Goal: Task Accomplishment & Management: Manage account settings

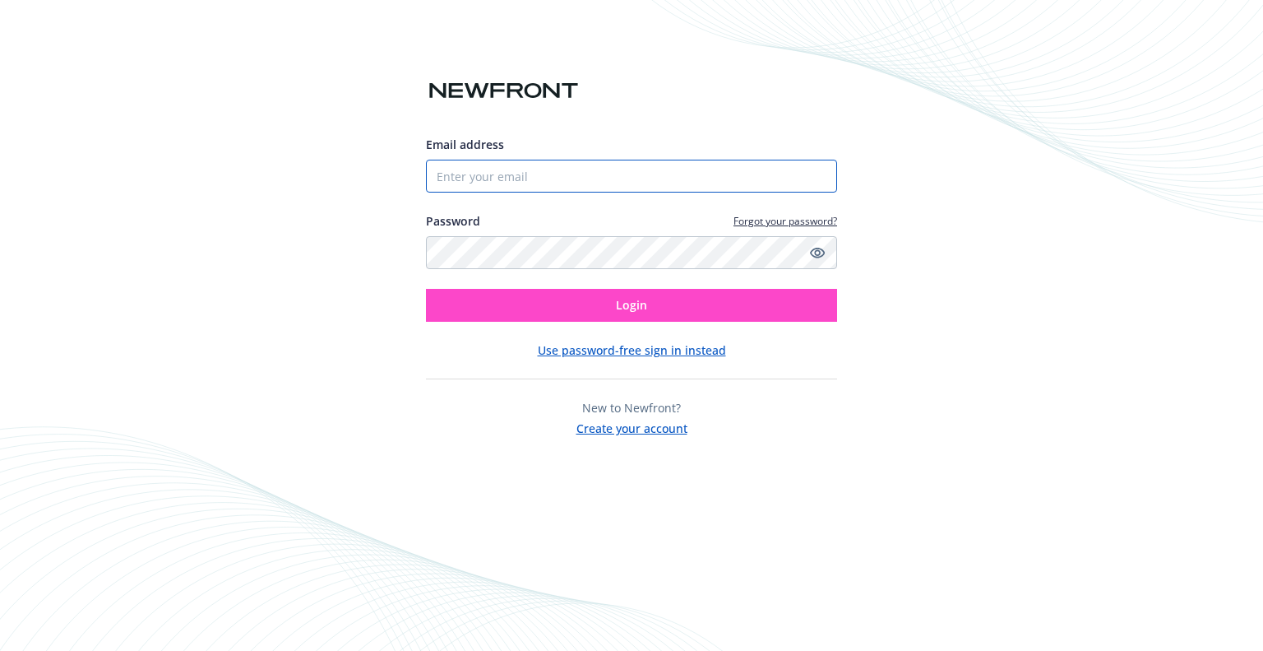
type input "[EMAIL_ADDRESS][DOMAIN_NAME]"
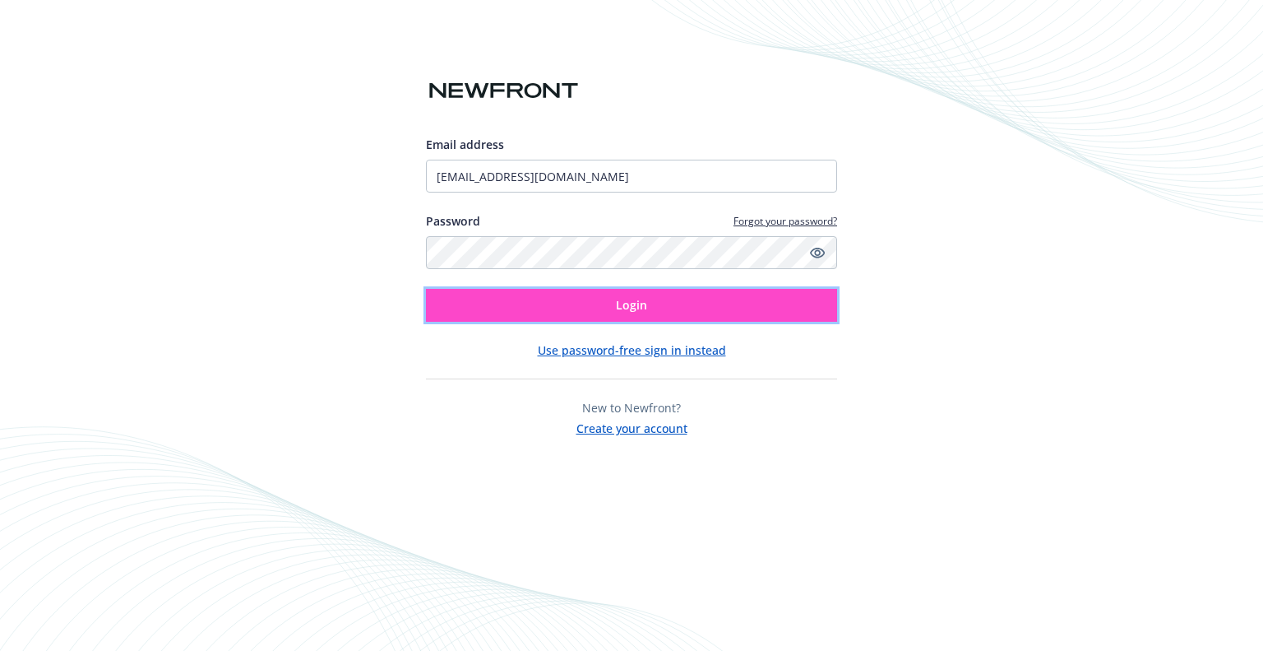
click at [627, 304] on span "Login" at bounding box center [631, 305] width 31 height 16
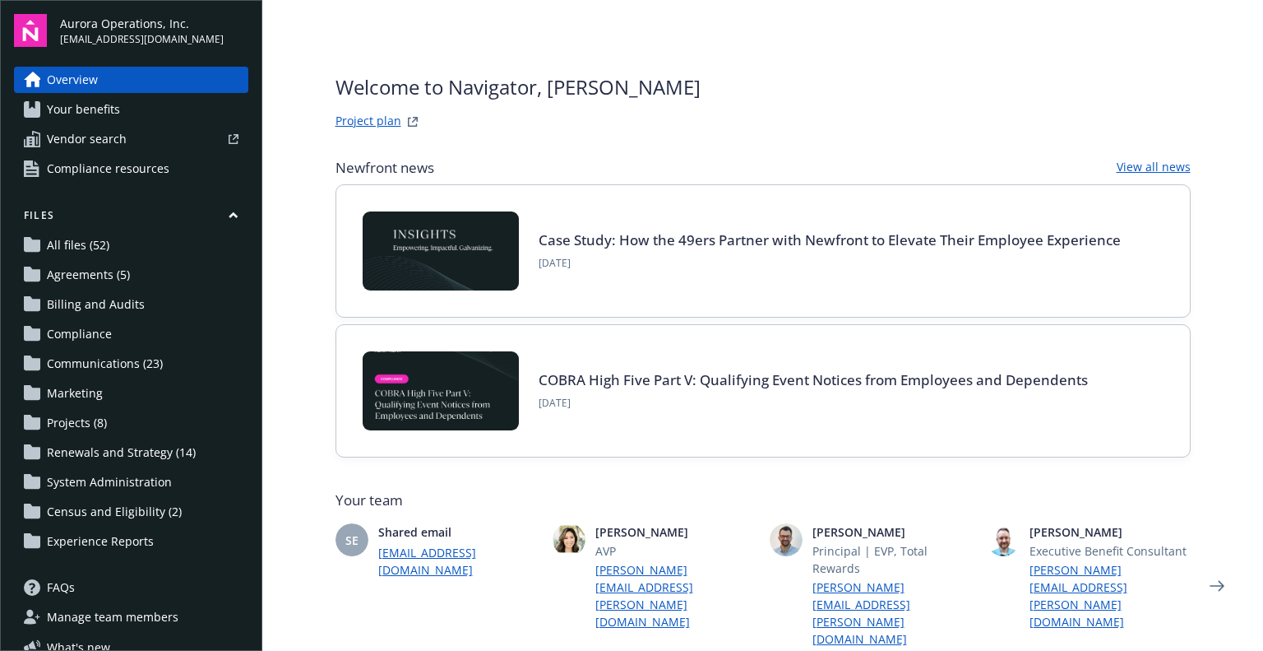
click at [360, 116] on link "Project plan" at bounding box center [369, 122] width 66 height 20
click at [68, 248] on span "All files (52)" at bounding box center [78, 245] width 63 height 26
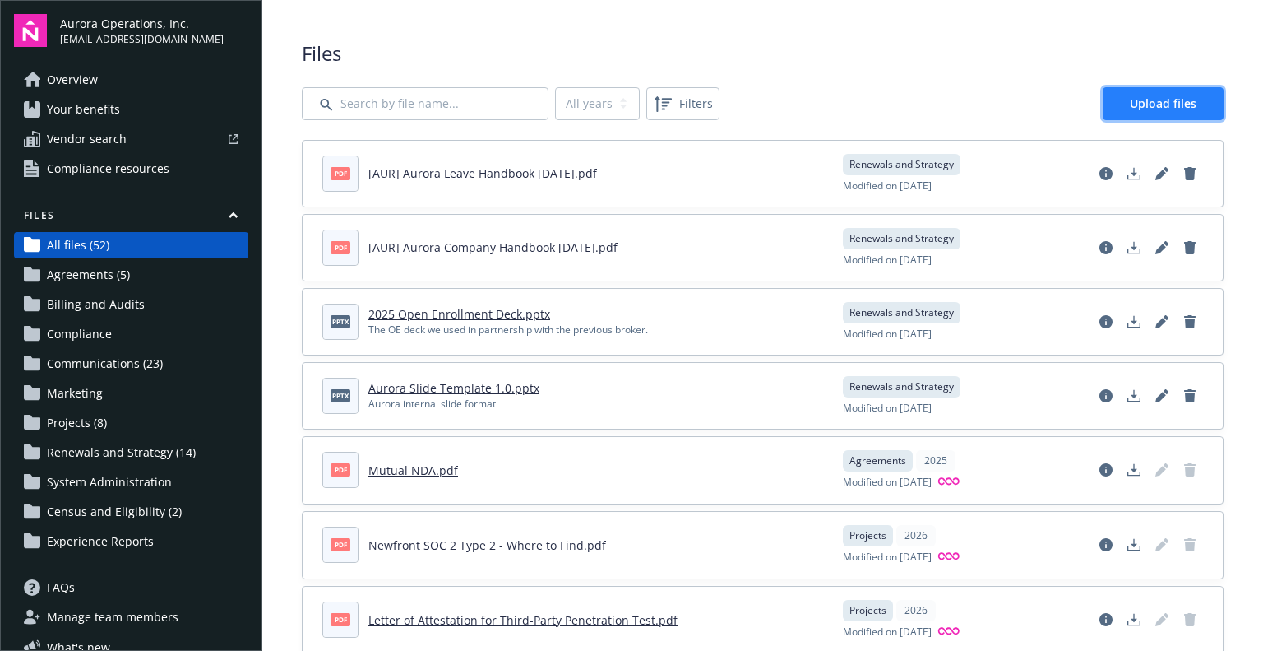
click at [1154, 103] on span "Upload files" at bounding box center [1163, 103] width 67 height 16
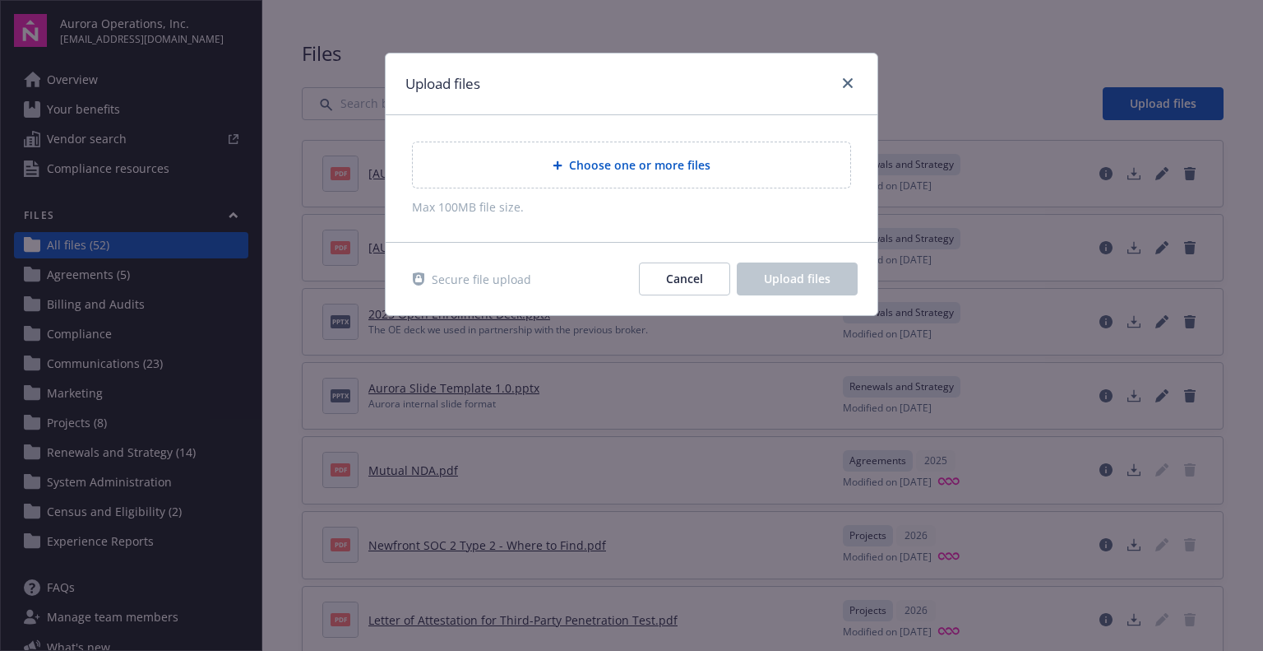
click at [675, 163] on span "Choose one or more files" at bounding box center [639, 164] width 141 height 17
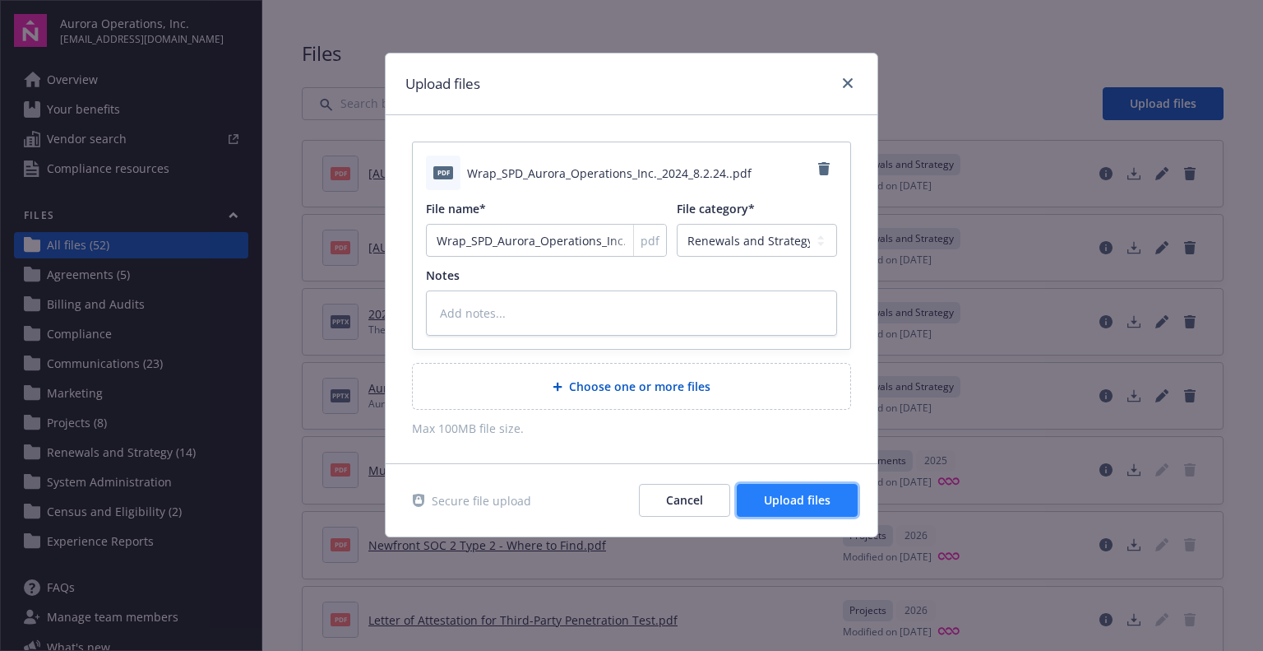
click at [808, 501] on span "Upload files" at bounding box center [797, 500] width 67 height 16
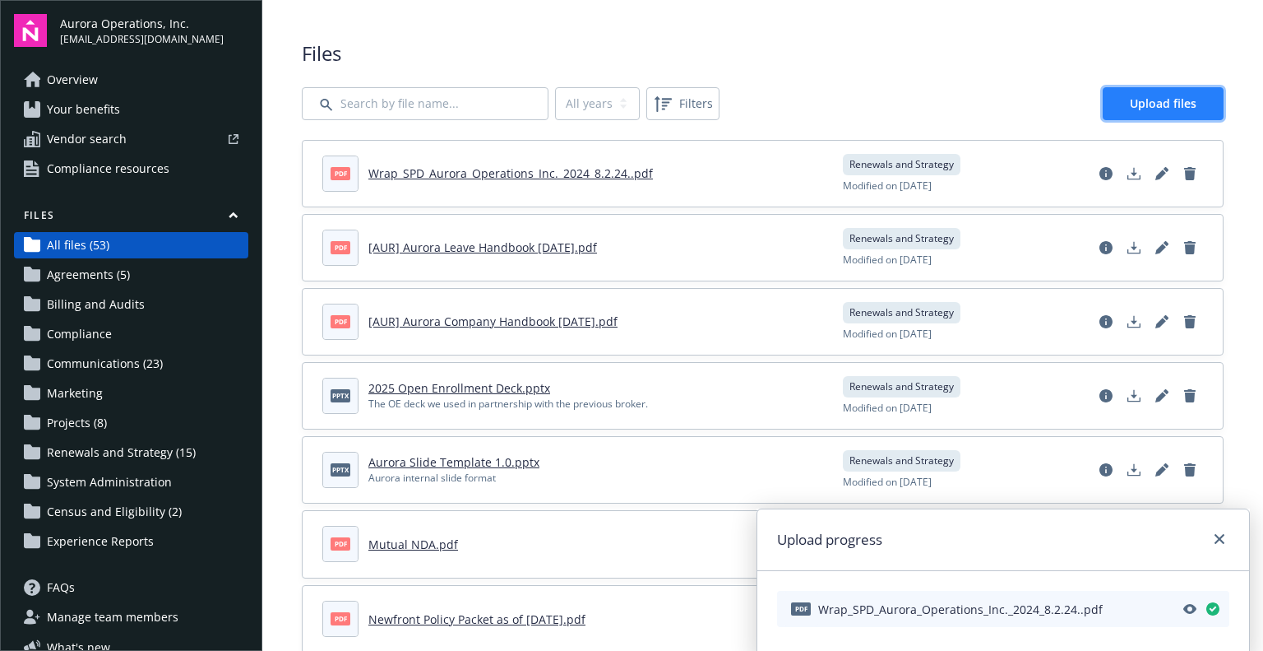
click at [1130, 106] on span "Upload files" at bounding box center [1163, 103] width 67 height 16
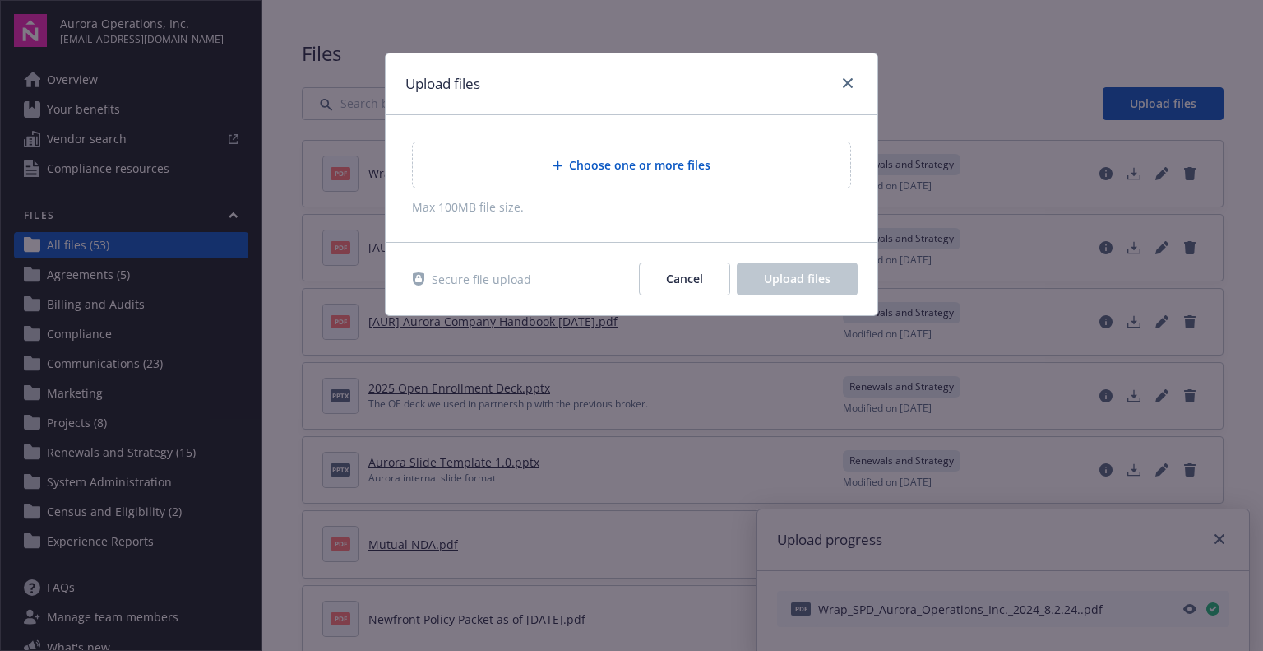
click at [647, 163] on span "Choose one or more files" at bounding box center [639, 164] width 141 height 17
click at [654, 169] on span "Choose one or more files" at bounding box center [639, 164] width 141 height 17
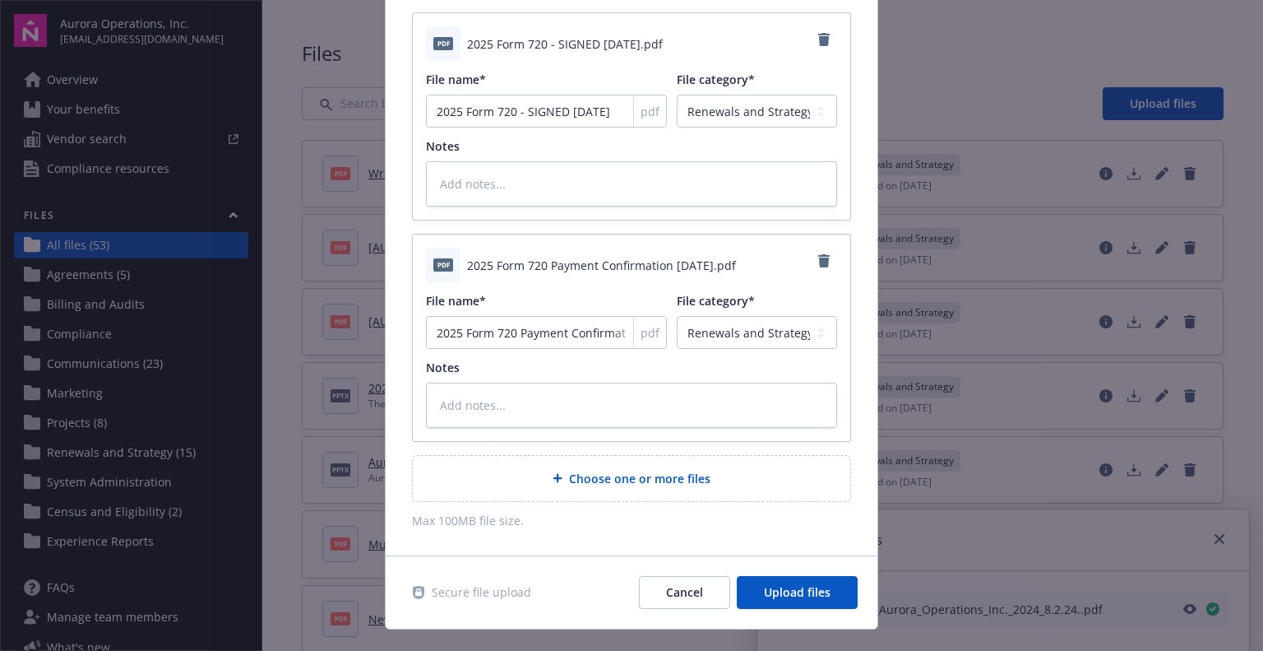
scroll to position [158, 0]
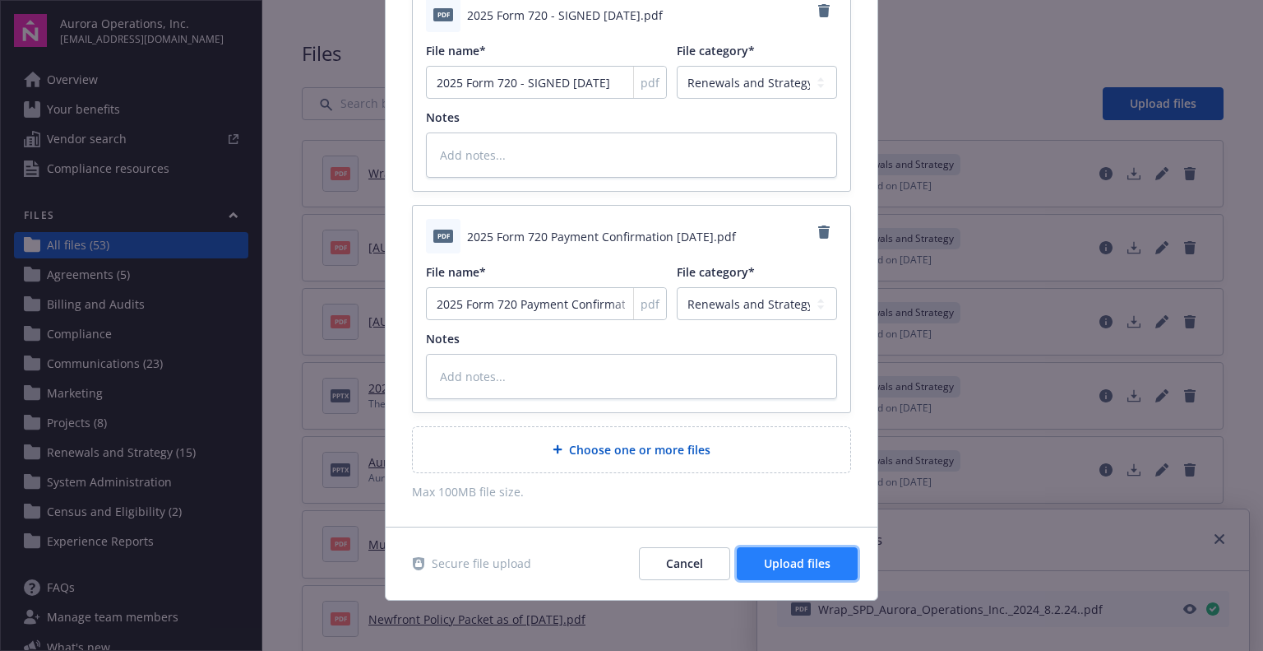
click at [789, 567] on span "Upload files" at bounding box center [797, 563] width 67 height 16
type textarea "x"
